Goal: Task Accomplishment & Management: Use online tool/utility

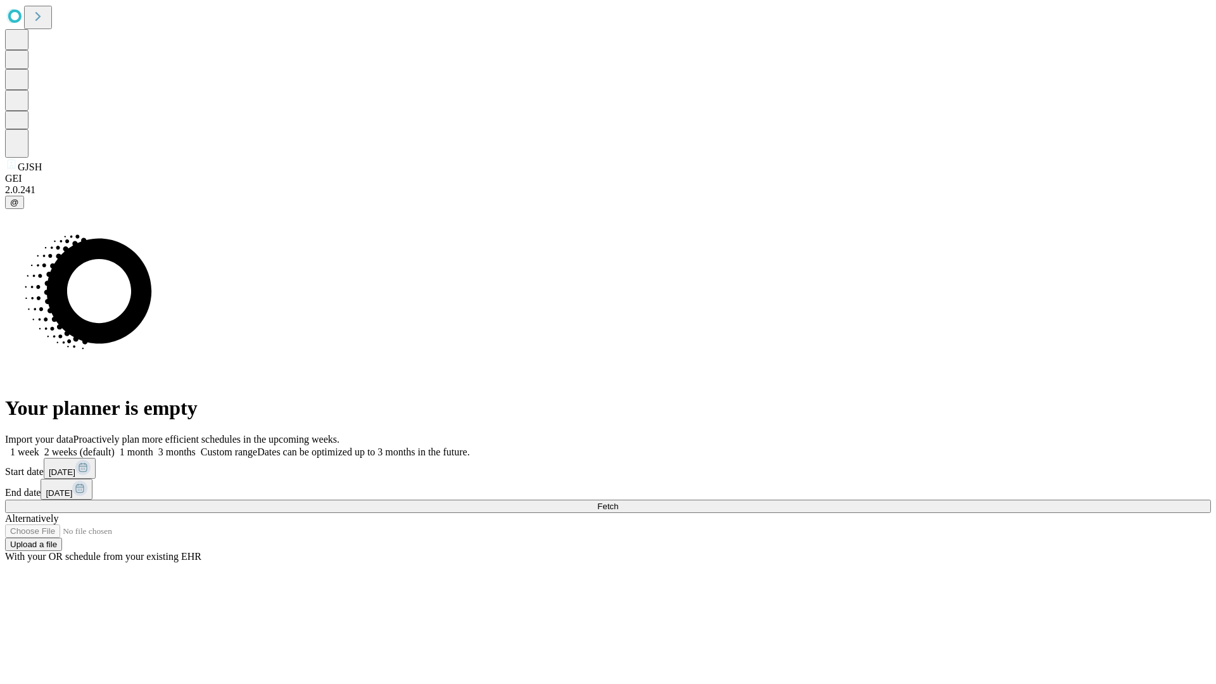
click at [618, 502] on span "Fetch" at bounding box center [607, 507] width 21 height 10
